Goal: Task Accomplishment & Management: Use online tool/utility

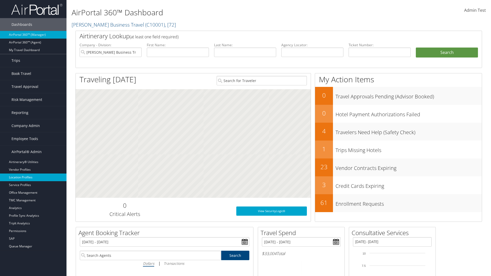
click at [33, 177] on link "Location Profiles" at bounding box center [33, 177] width 66 height 8
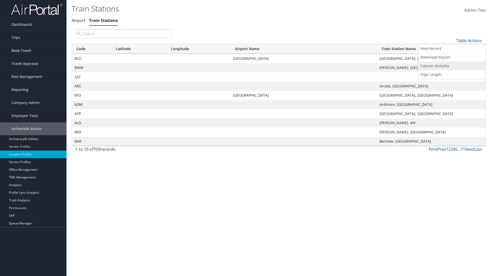
click at [451, 66] on link "Column Visibility" at bounding box center [451, 66] width 67 height 9
click at [451, 49] on link "Code" at bounding box center [451, 49] width 67 height 9
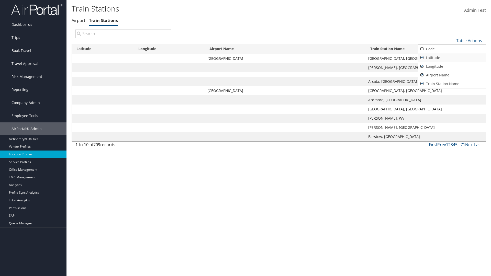
click at [451, 57] on link "Latitude" at bounding box center [451, 57] width 67 height 9
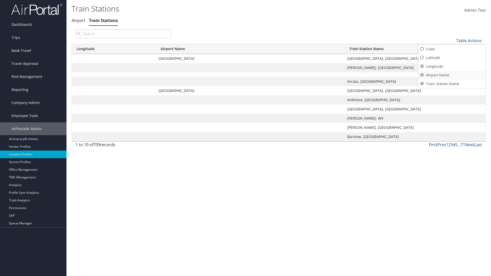
click at [451, 66] on link "Longitude" at bounding box center [451, 66] width 67 height 9
click at [451, 75] on link "Airport Name" at bounding box center [451, 75] width 67 height 9
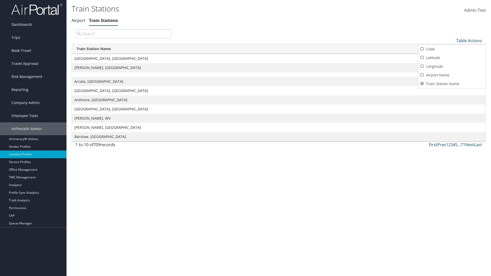
click at [245, 138] on div at bounding box center [245, 138] width 491 height 276
click at [469, 40] on link "Table Actions" at bounding box center [469, 41] width 26 height 6
click at [451, 66] on link "Column Visibility" at bounding box center [451, 66] width 67 height 9
click at [451, 49] on link "Code" at bounding box center [451, 49] width 67 height 9
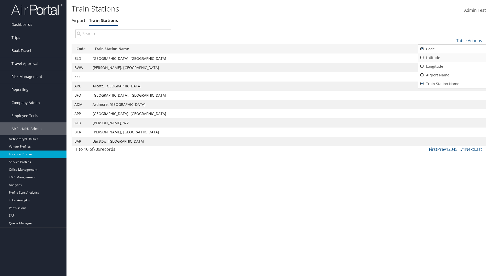
click at [451, 57] on link "Latitude" at bounding box center [451, 57] width 67 height 9
click at [451, 66] on link "Longitude" at bounding box center [451, 66] width 67 height 9
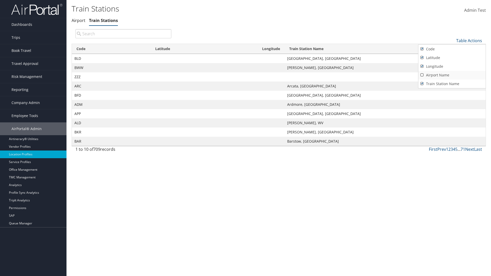
click at [451, 75] on link "Airport Name" at bounding box center [451, 75] width 67 height 9
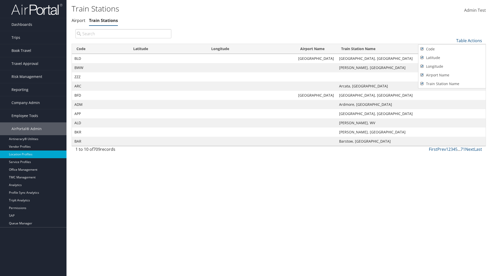
click at [245, 138] on div at bounding box center [245, 138] width 491 height 276
click at [469, 40] on link "Table Actions" at bounding box center [469, 41] width 26 height 6
click at [451, 57] on link "Download Report" at bounding box center [451, 57] width 67 height 9
